Goal: Find specific page/section

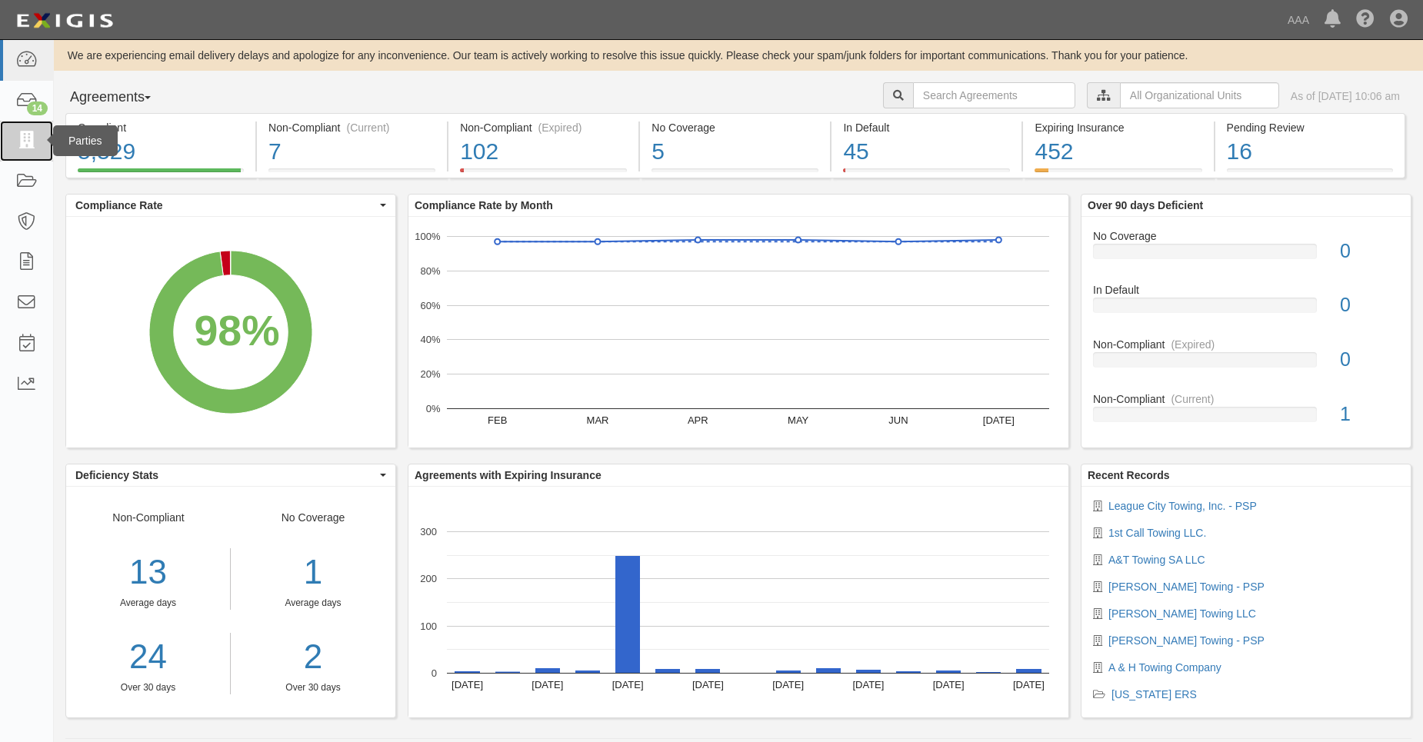
click at [21, 138] on icon at bounding box center [26, 141] width 22 height 18
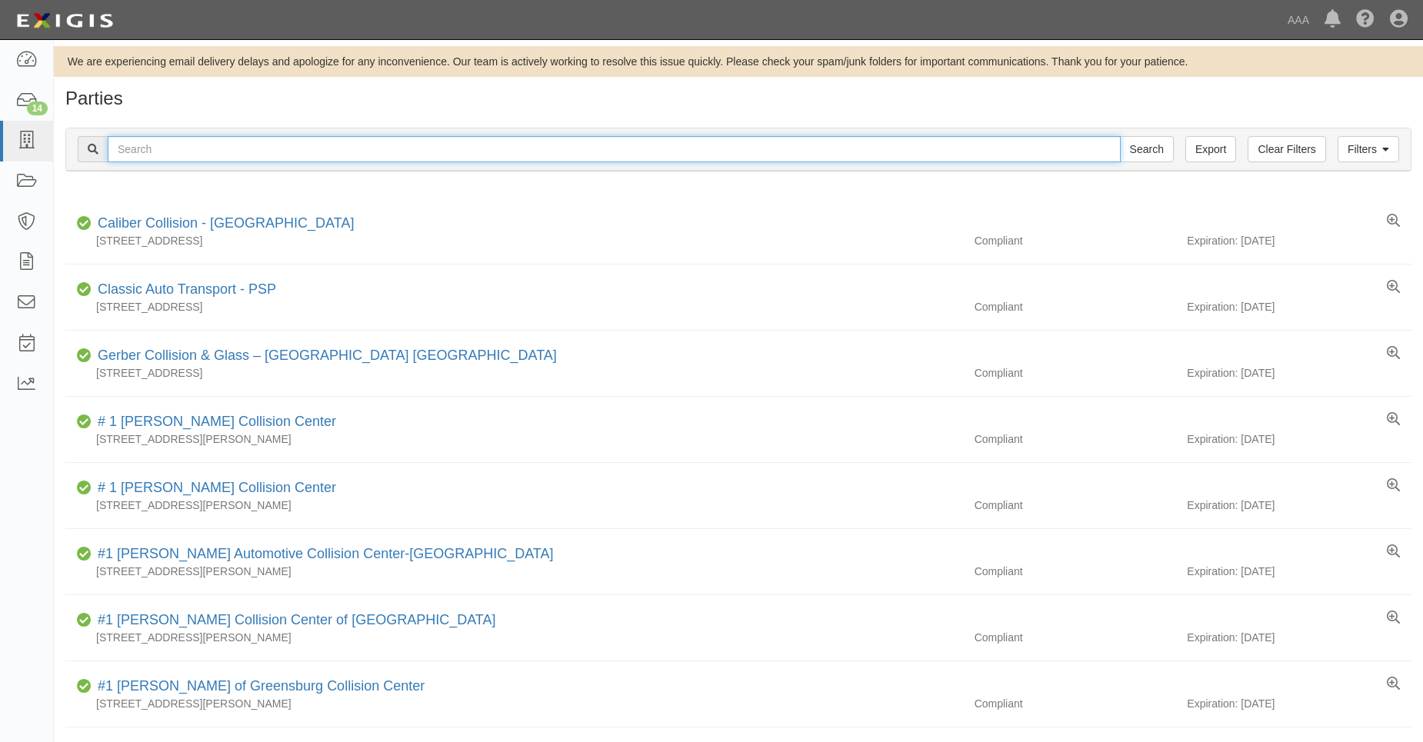
click at [166, 150] on input "text" at bounding box center [614, 149] width 1013 height 26
type input "31644"
click at [1120, 136] on input "Search" at bounding box center [1147, 149] width 54 height 26
